Goal: Navigation & Orientation: Find specific page/section

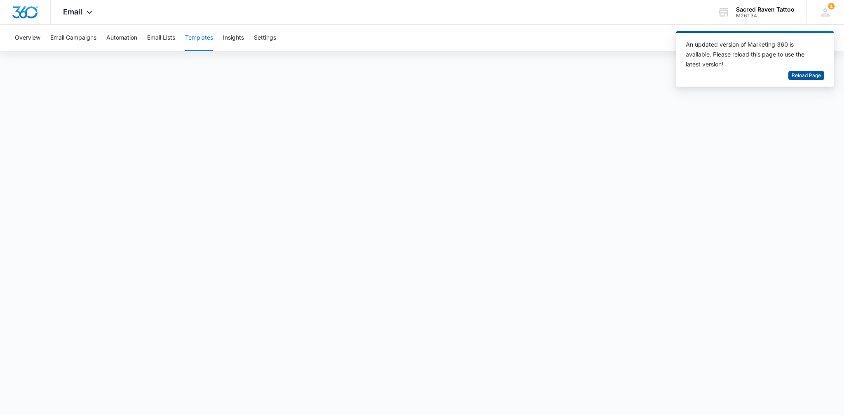
click at [817, 73] on span "Reload Page" at bounding box center [806, 76] width 29 height 8
click at [808, 76] on span "Reload Page" at bounding box center [806, 76] width 29 height 8
click at [801, 74] on span "Reload Page" at bounding box center [806, 76] width 29 height 8
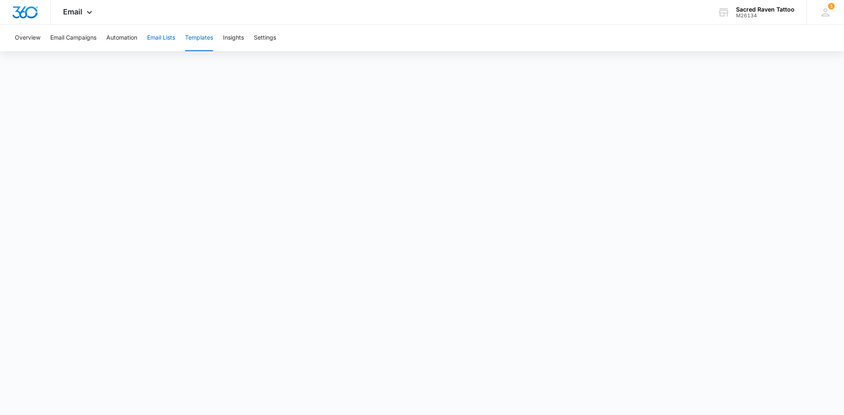
click at [159, 35] on button "Email Lists" at bounding box center [161, 38] width 28 height 26
click at [204, 35] on button "Templates" at bounding box center [199, 38] width 28 height 26
click at [206, 44] on button "Templates" at bounding box center [199, 38] width 28 height 26
click at [205, 42] on button "Templates" at bounding box center [199, 38] width 28 height 26
click at [700, 411] on body "Email Apps Reputation Websites Forms CRM Email Social Shop Payments POS Content…" at bounding box center [422, 207] width 844 height 415
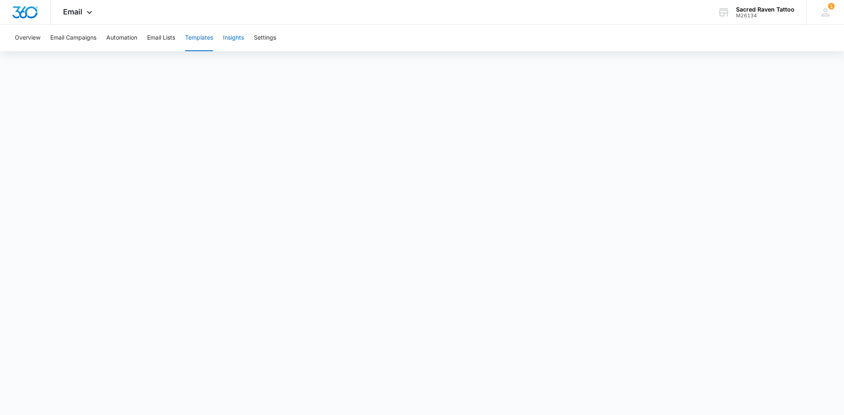
click at [229, 39] on button "Insights" at bounding box center [233, 38] width 21 height 26
click at [204, 41] on button "Templates" at bounding box center [199, 38] width 28 height 26
click at [214, 13] on div "Email Apps Reputation Websites Forms CRM Email Social Shop Payments POS Content…" at bounding box center [422, 12] width 844 height 25
click at [205, 36] on button "Templates" at bounding box center [199, 38] width 28 height 26
click at [827, 5] on div "1 TT Tabitha Torres sacredraventattoo@gmail.com My Profile 1 Notifications Supp…" at bounding box center [826, 12] width 38 height 24
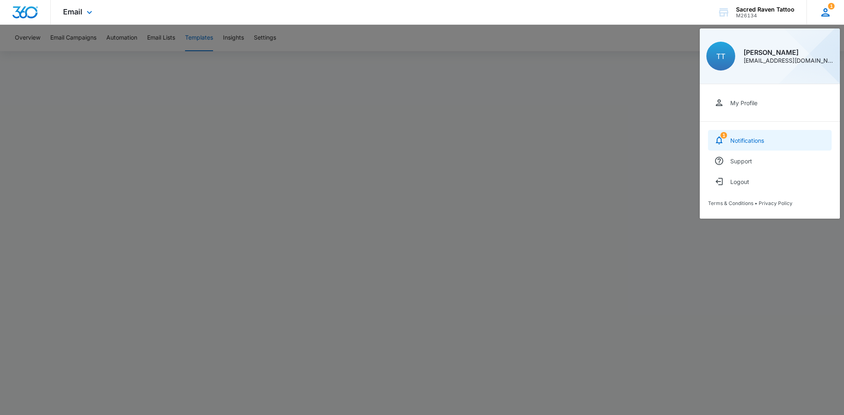
click at [732, 145] on link "1 Notifications" at bounding box center [770, 140] width 124 height 21
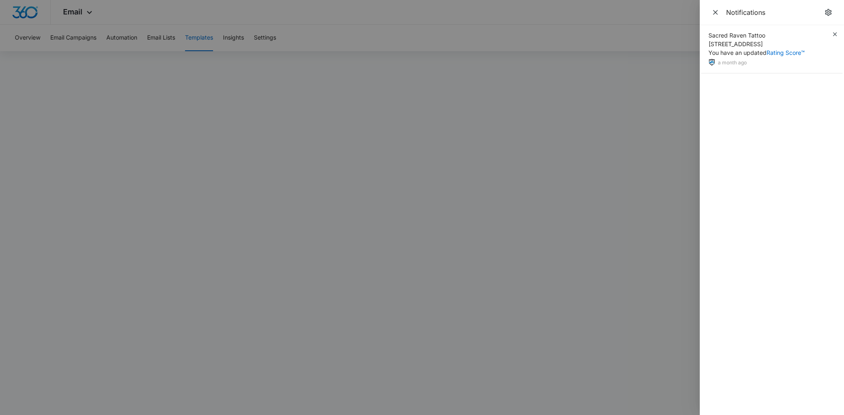
click at [418, 112] on div at bounding box center [422, 207] width 844 height 415
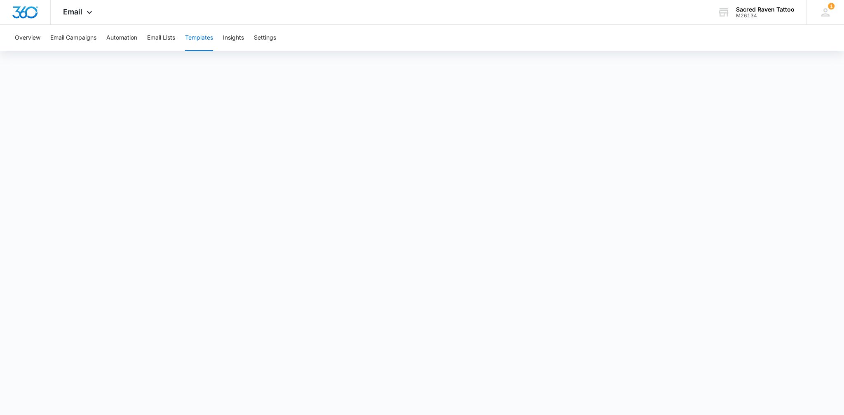
click at [179, 38] on div "Overview Email Campaigns Automation Email Lists Templates Insights Settings" at bounding box center [422, 38] width 825 height 26
click at [135, 40] on button "Automation" at bounding box center [121, 38] width 31 height 26
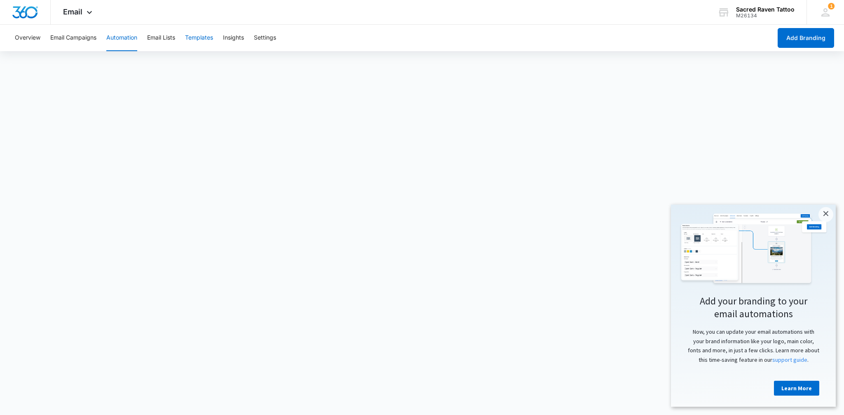
click at [191, 34] on button "Templates" at bounding box center [199, 38] width 28 height 26
